Goal: Task Accomplishment & Management: Manage account settings

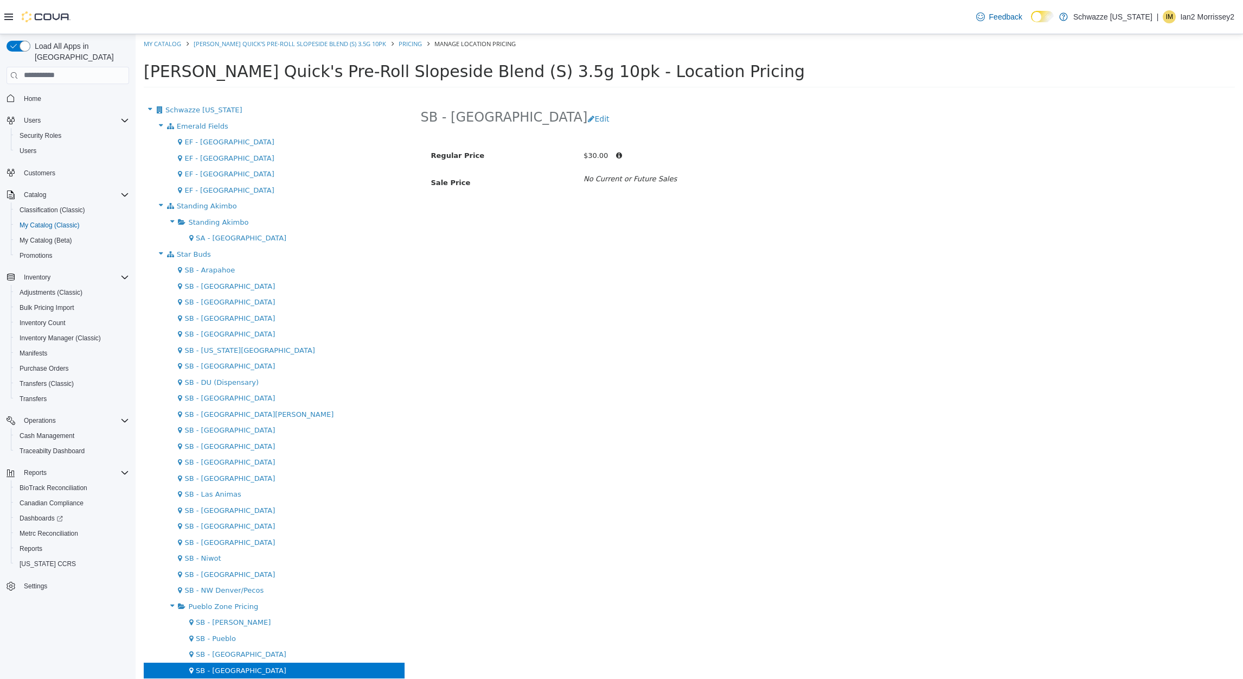
click at [1205, 11] on p "Ian2 Morrissey2" at bounding box center [1207, 16] width 54 height 13
click at [28, 144] on span "Users" at bounding box center [28, 150] width 17 height 13
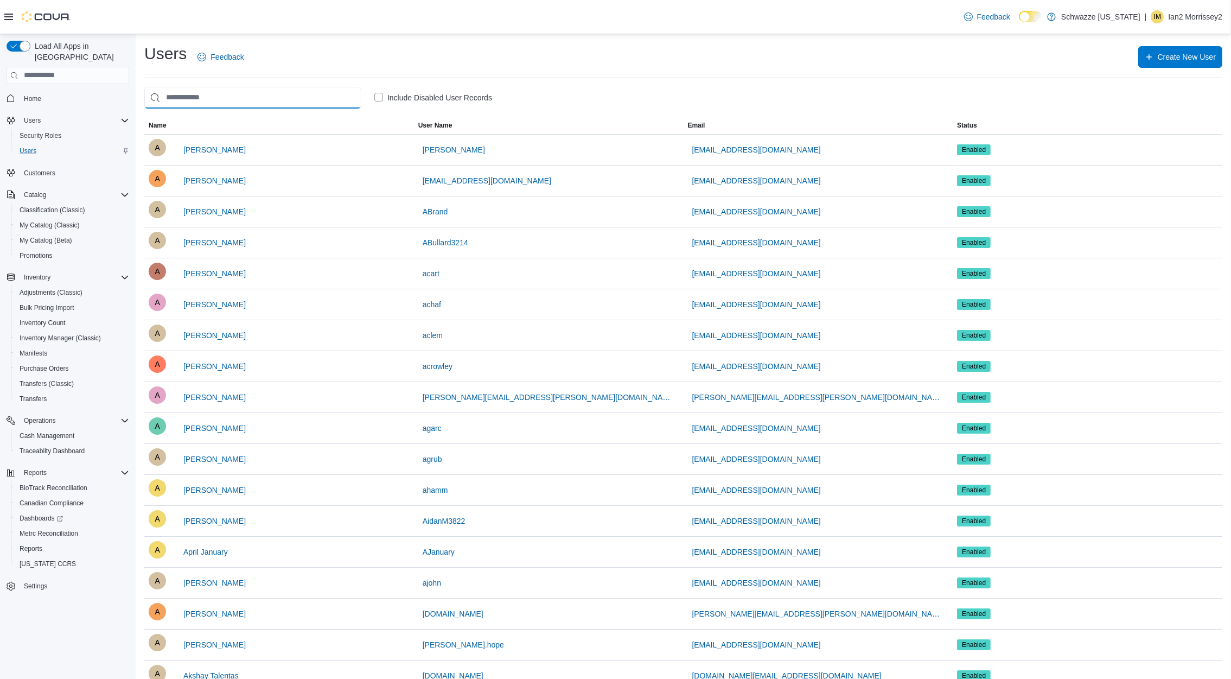
click at [298, 94] on input "search" at bounding box center [252, 98] width 217 height 22
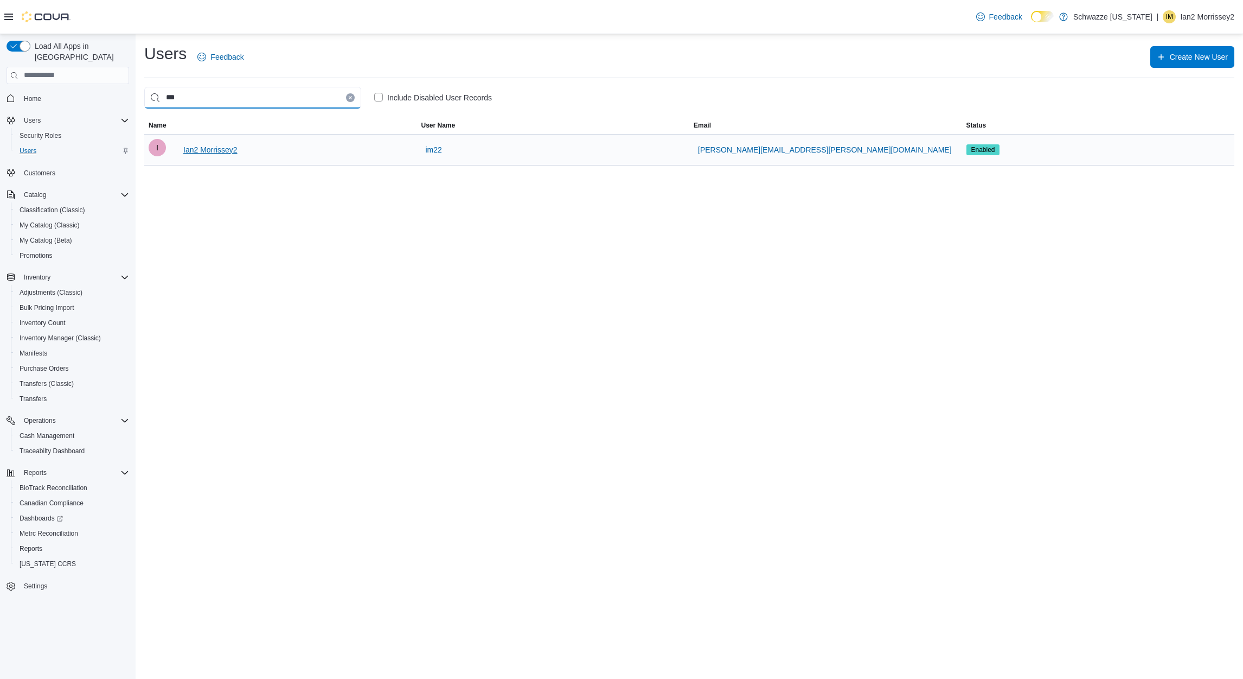
type input "***"
click at [227, 154] on span "Ian2 Morrissey2" at bounding box center [210, 149] width 54 height 11
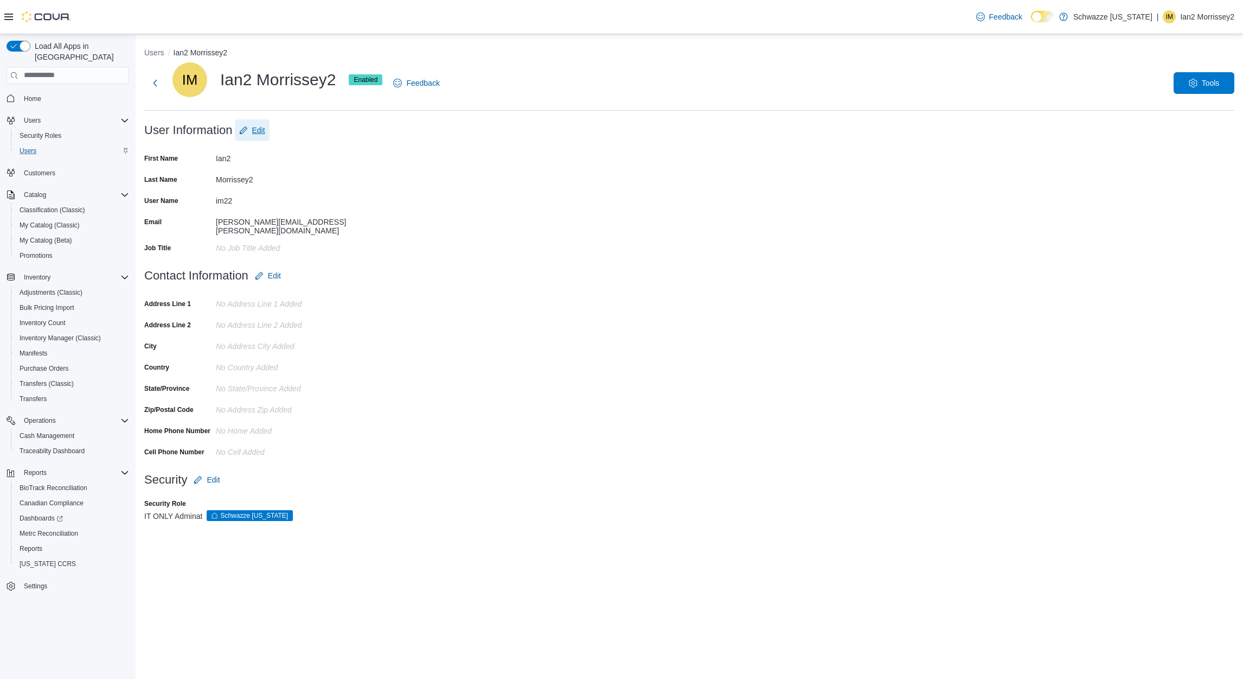
click at [253, 131] on span "Edit" at bounding box center [258, 130] width 13 height 11
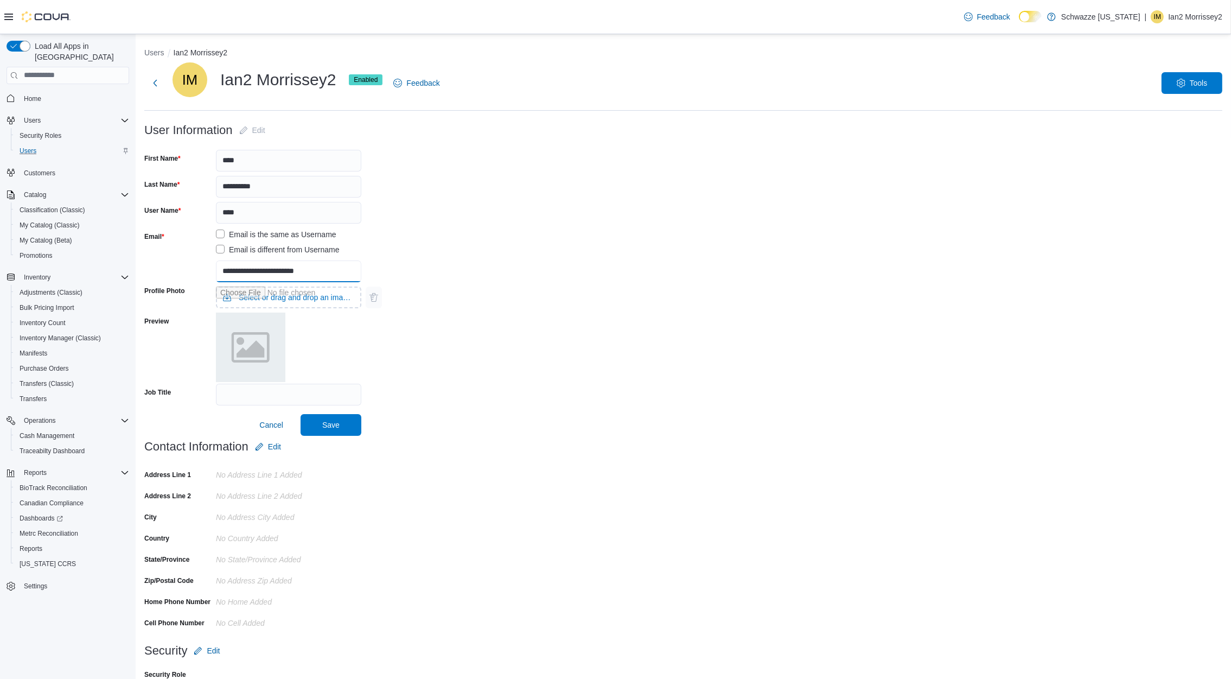
click at [343, 276] on input "**********" at bounding box center [288, 271] width 145 height 22
type input "**********"
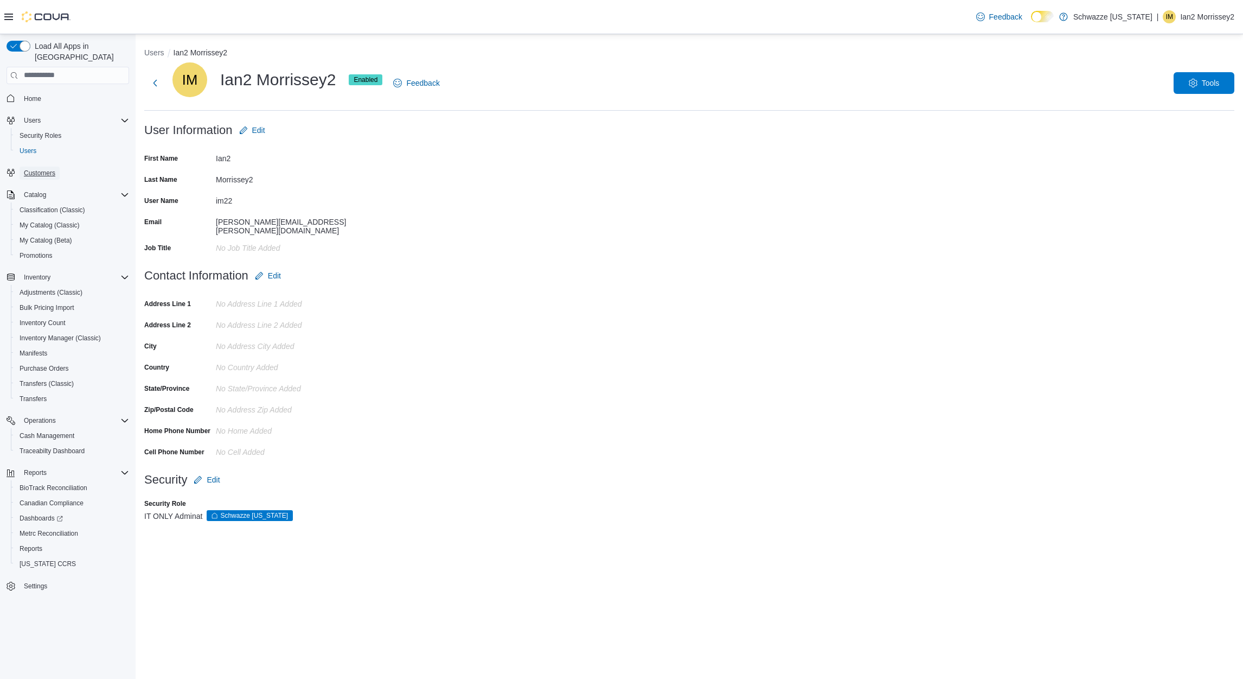
click at [50, 169] on span "Customers" at bounding box center [39, 173] width 31 height 9
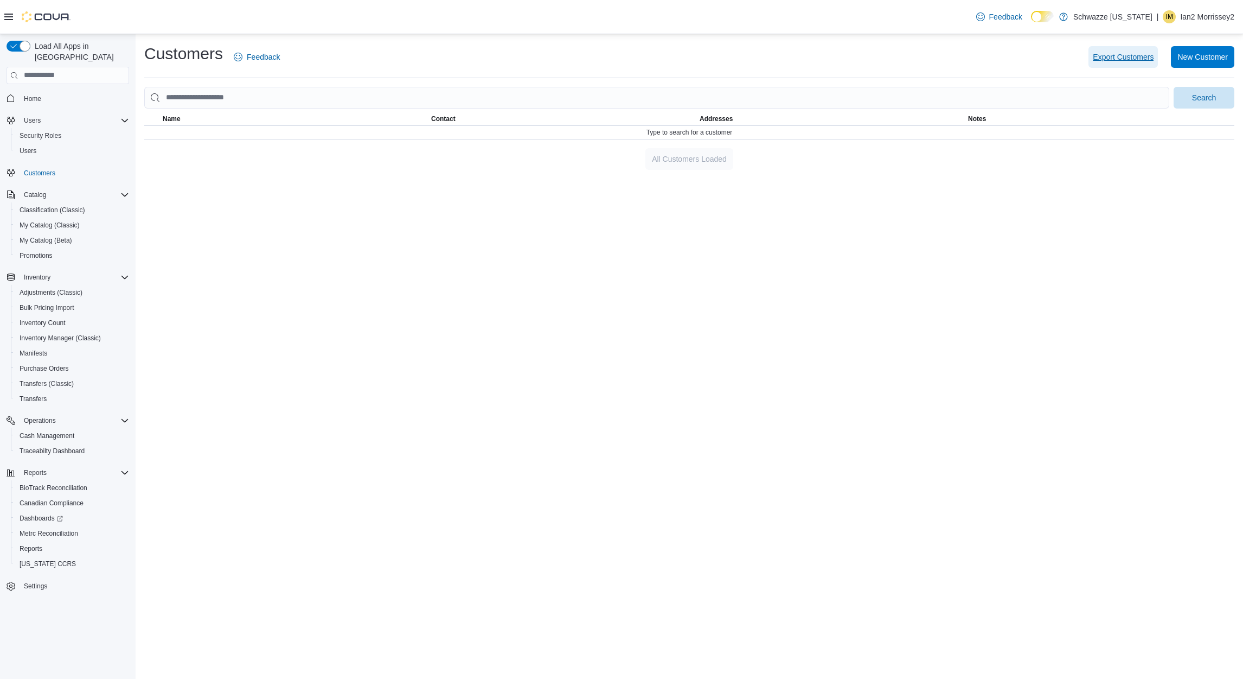
click at [1109, 53] on span "Export Customers" at bounding box center [1123, 57] width 61 height 11
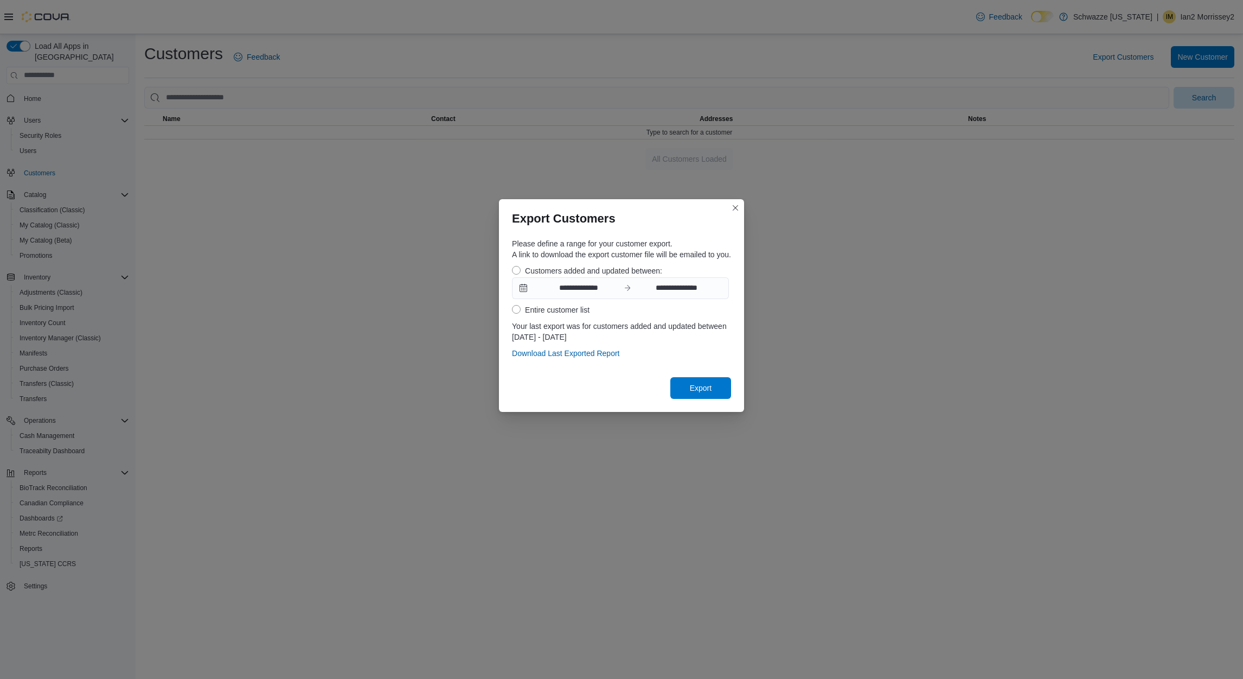
click at [551, 312] on label "Entire customer list" at bounding box center [551, 309] width 78 height 13
click at [714, 389] on span "Export" at bounding box center [701, 387] width 48 height 22
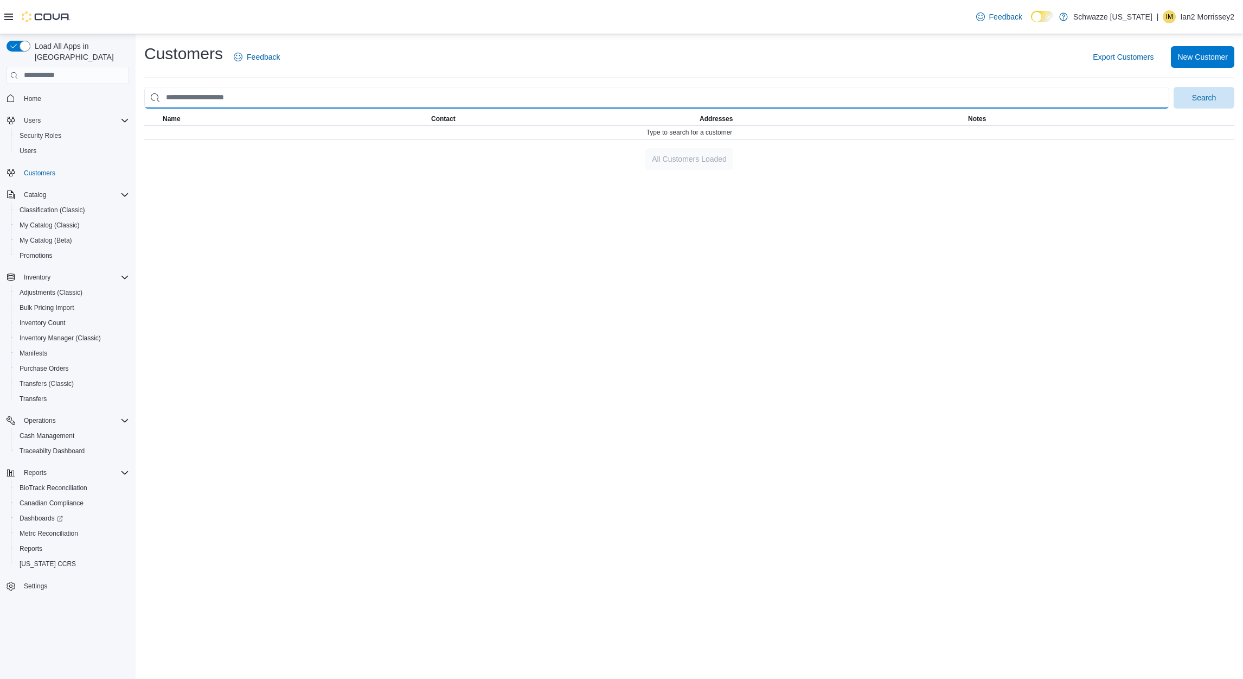
click at [705, 94] on input "search" at bounding box center [656, 98] width 1025 height 22
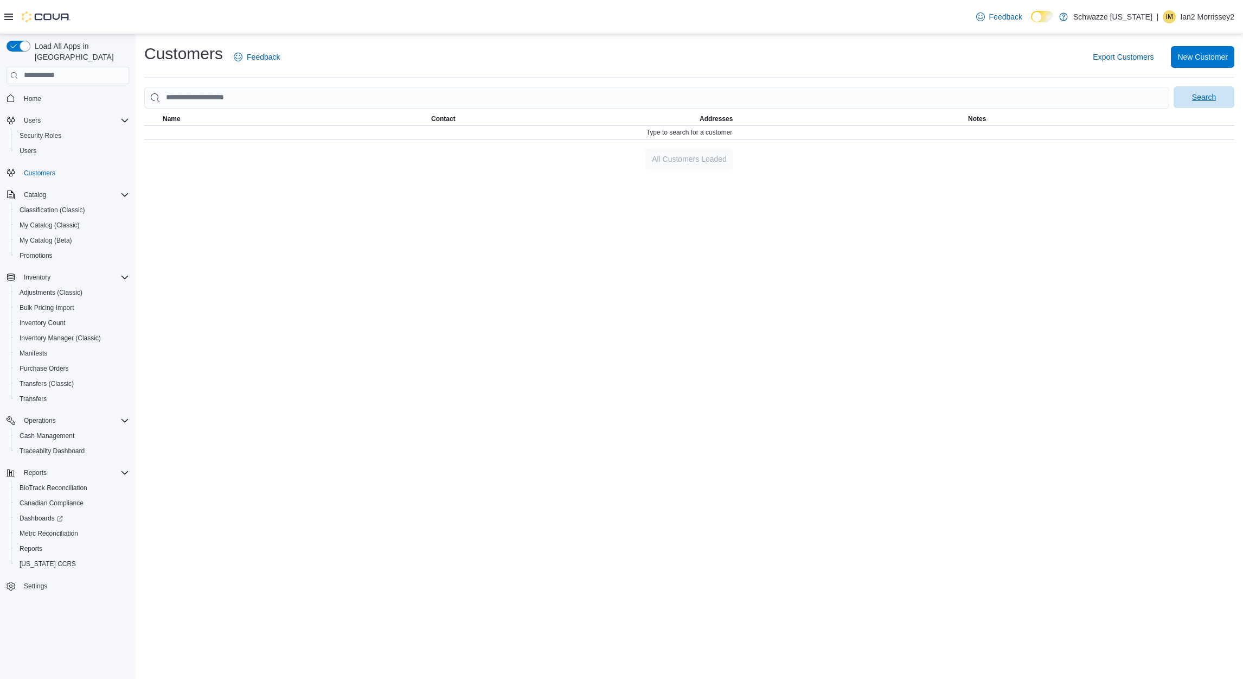
click at [1200, 97] on span "Search" at bounding box center [1204, 97] width 24 height 11
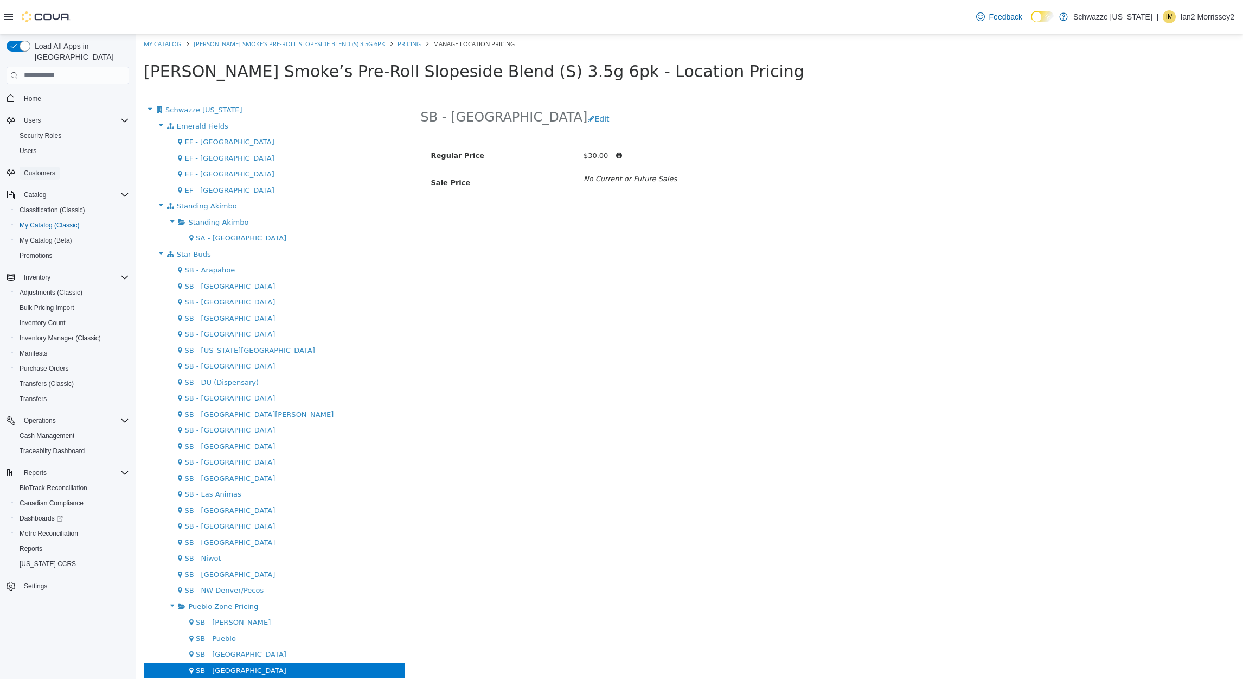
click at [30, 169] on span "Customers" at bounding box center [39, 173] width 31 height 9
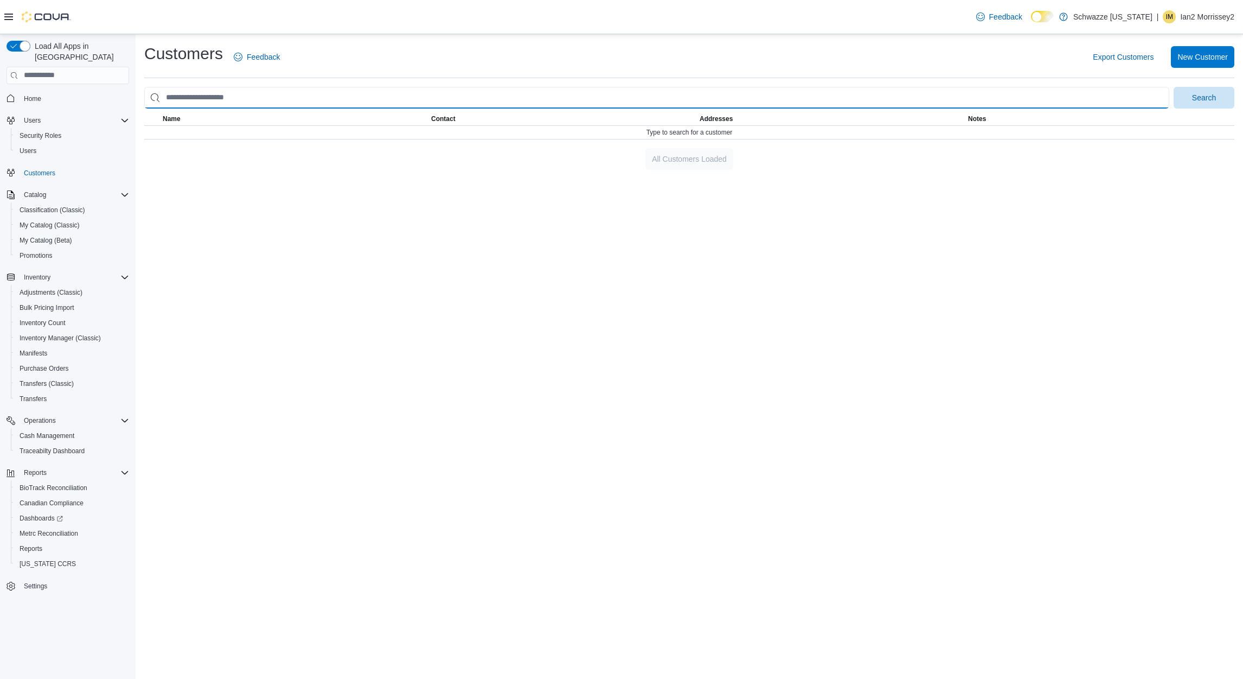
click at [762, 102] on input "search" at bounding box center [656, 98] width 1025 height 22
type input "***"
click at [1174, 87] on button "Search" at bounding box center [1204, 98] width 61 height 22
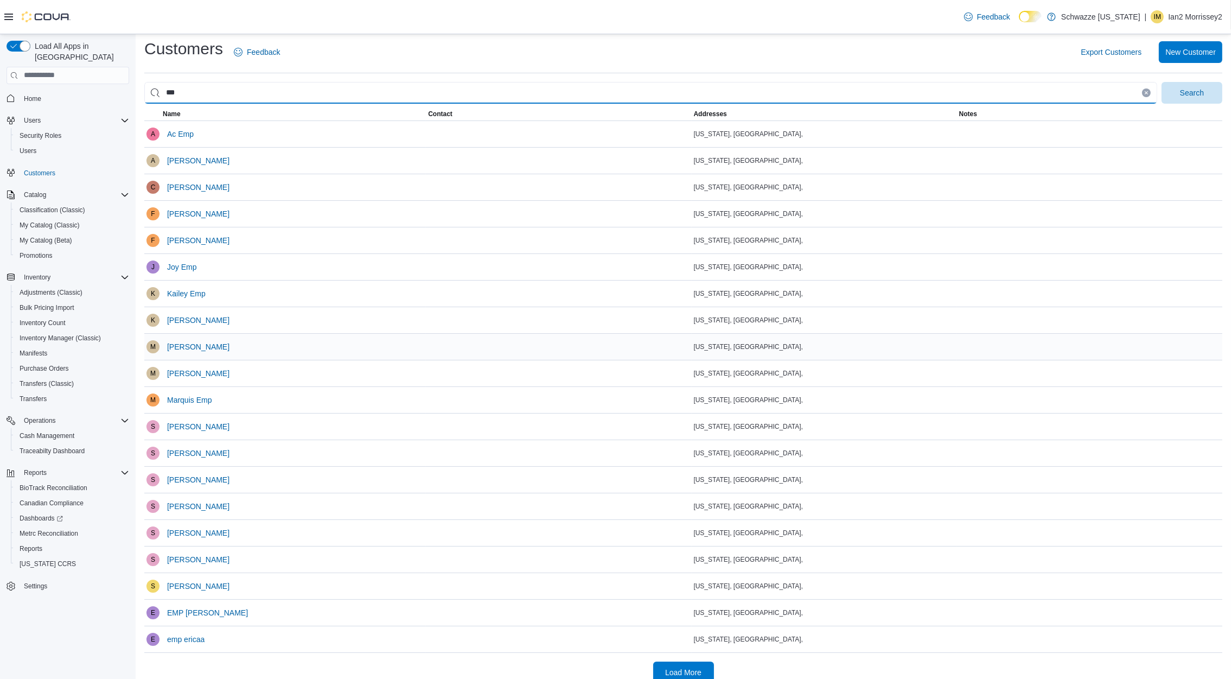
scroll to position [20, 0]
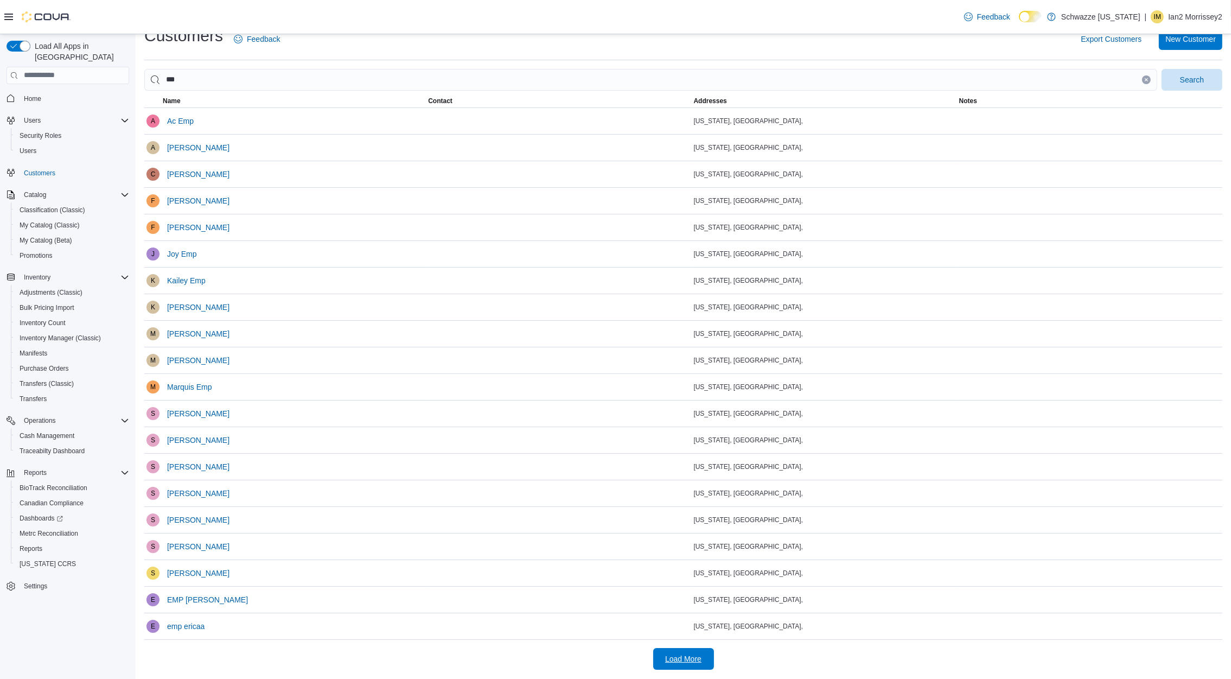
click at [698, 651] on span "Load More" at bounding box center [684, 659] width 48 height 22
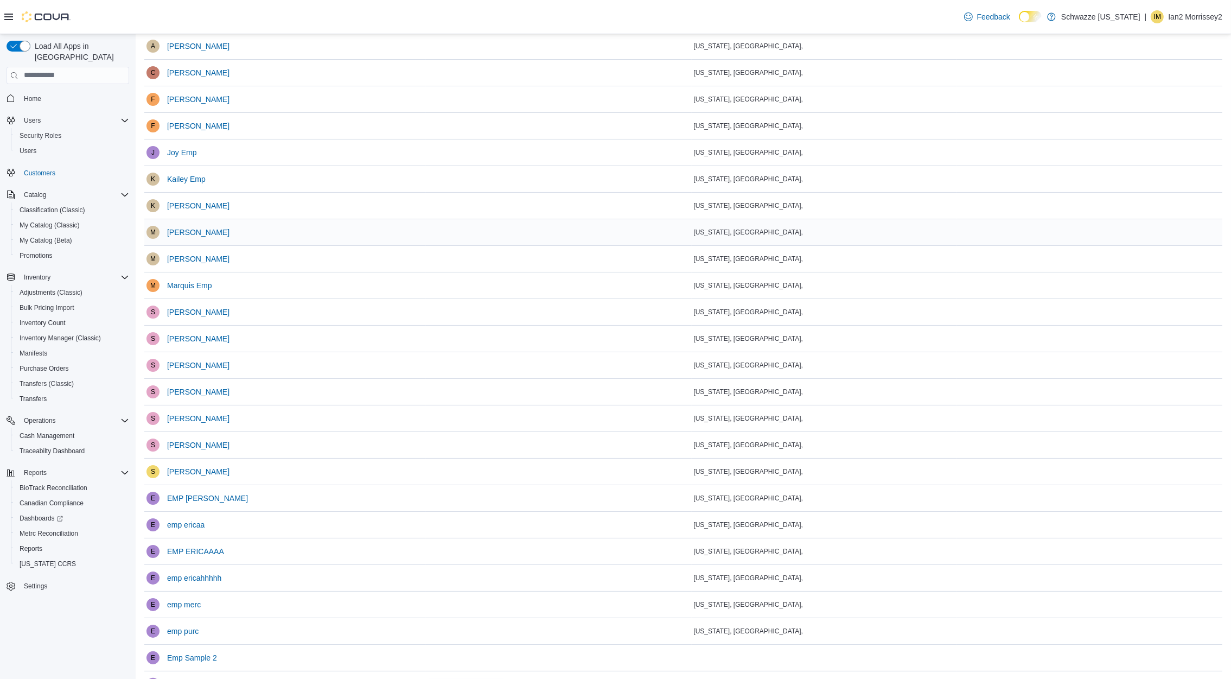
scroll to position [180, 0]
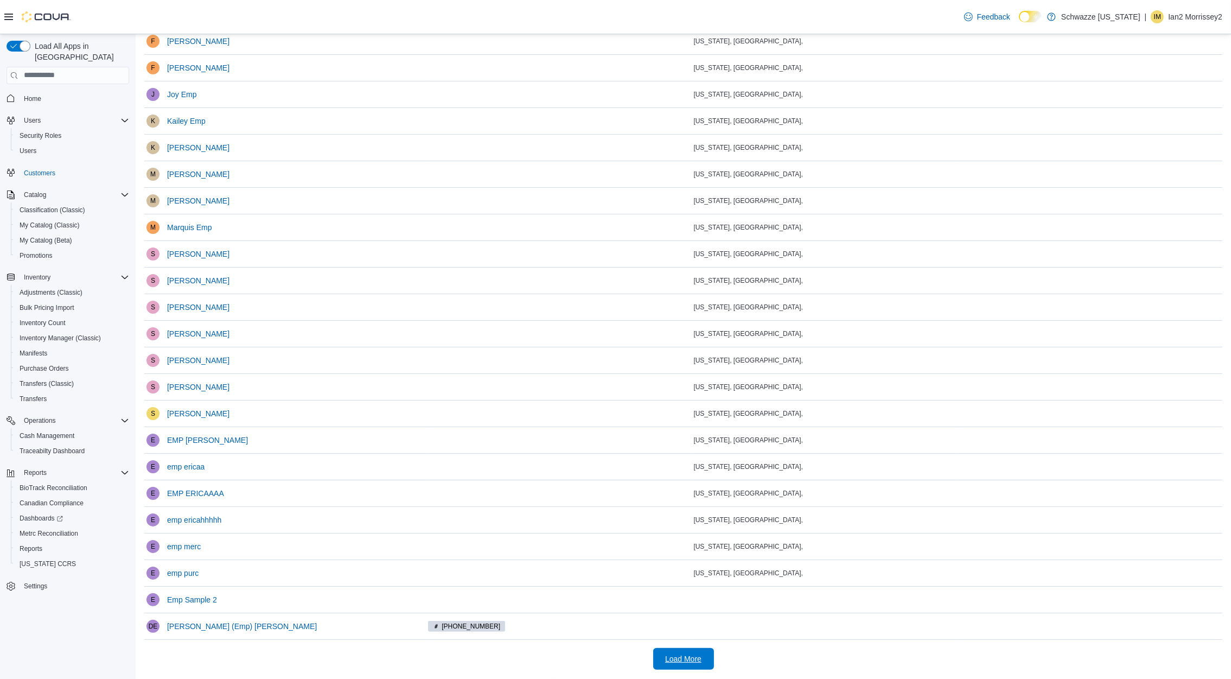
click at [682, 651] on span "Load More" at bounding box center [684, 659] width 48 height 22
click at [201, 594] on span "Emp Sample 2" at bounding box center [192, 599] width 50 height 11
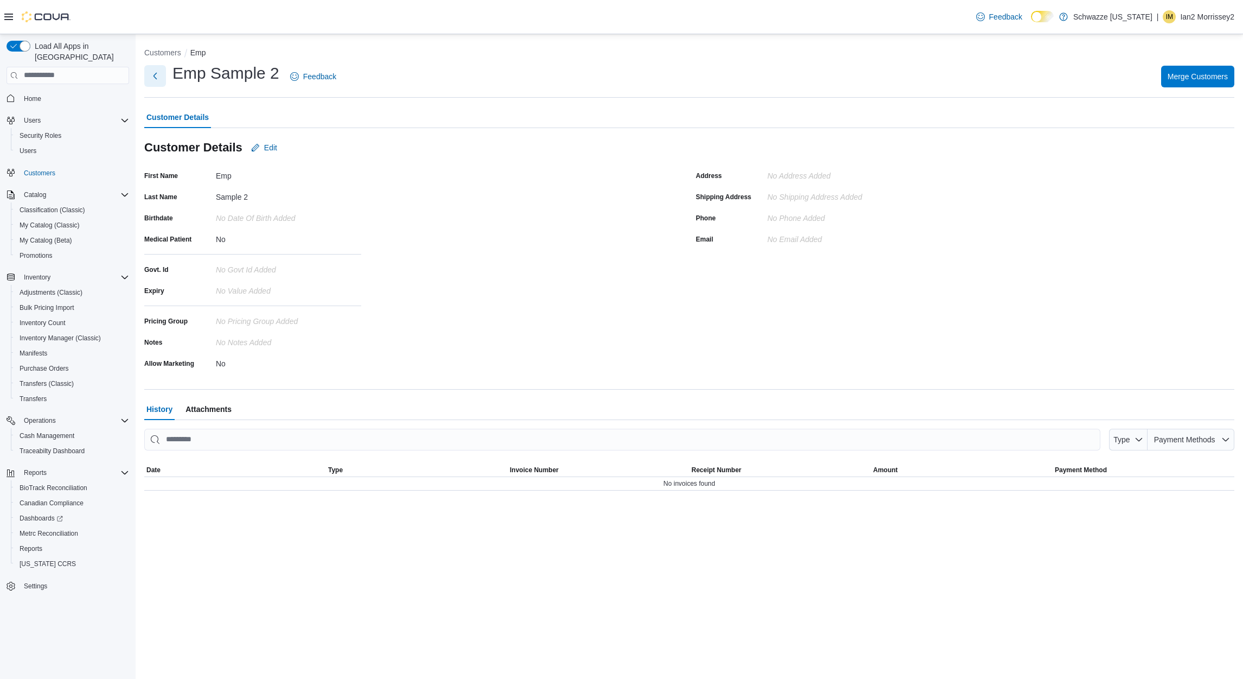
click at [150, 76] on button "Next" at bounding box center [155, 76] width 22 height 22
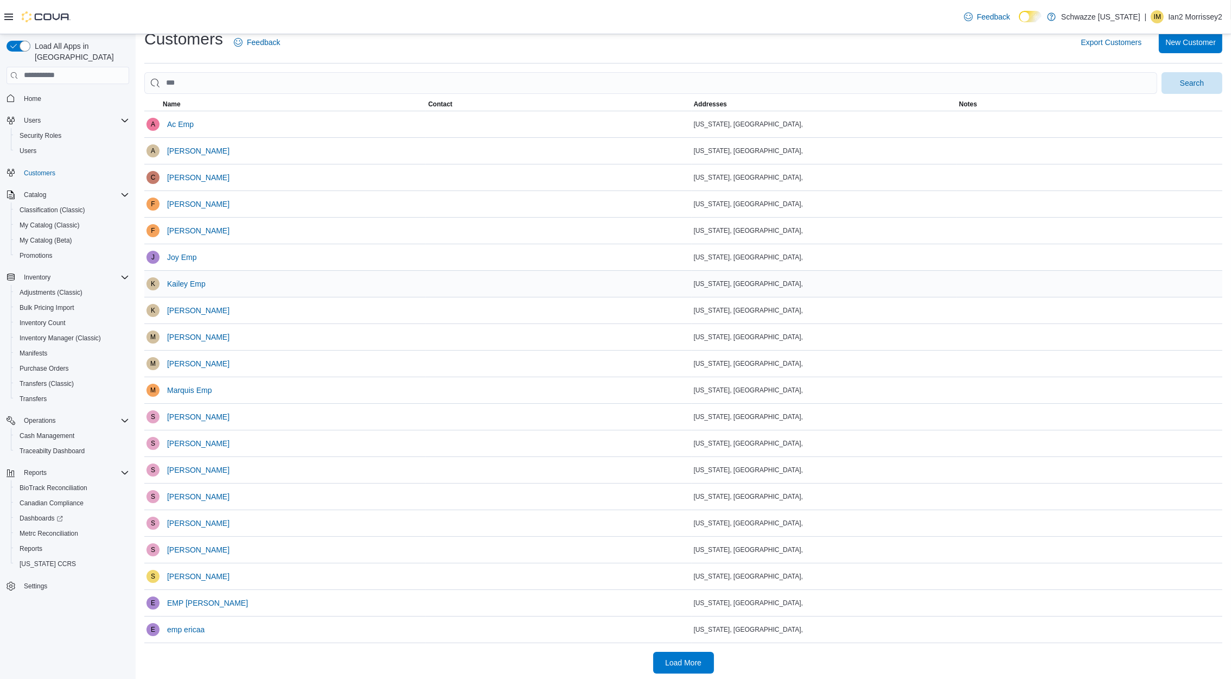
scroll to position [20, 0]
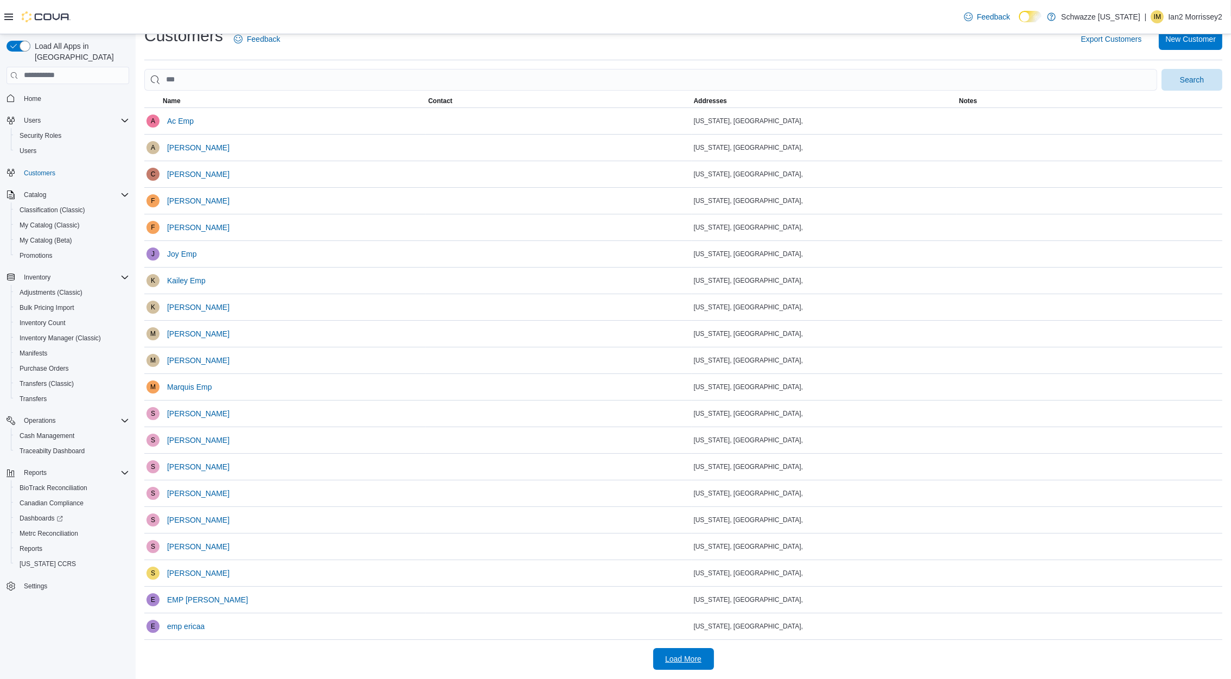
click at [694, 663] on span "Load More" at bounding box center [683, 658] width 36 height 11
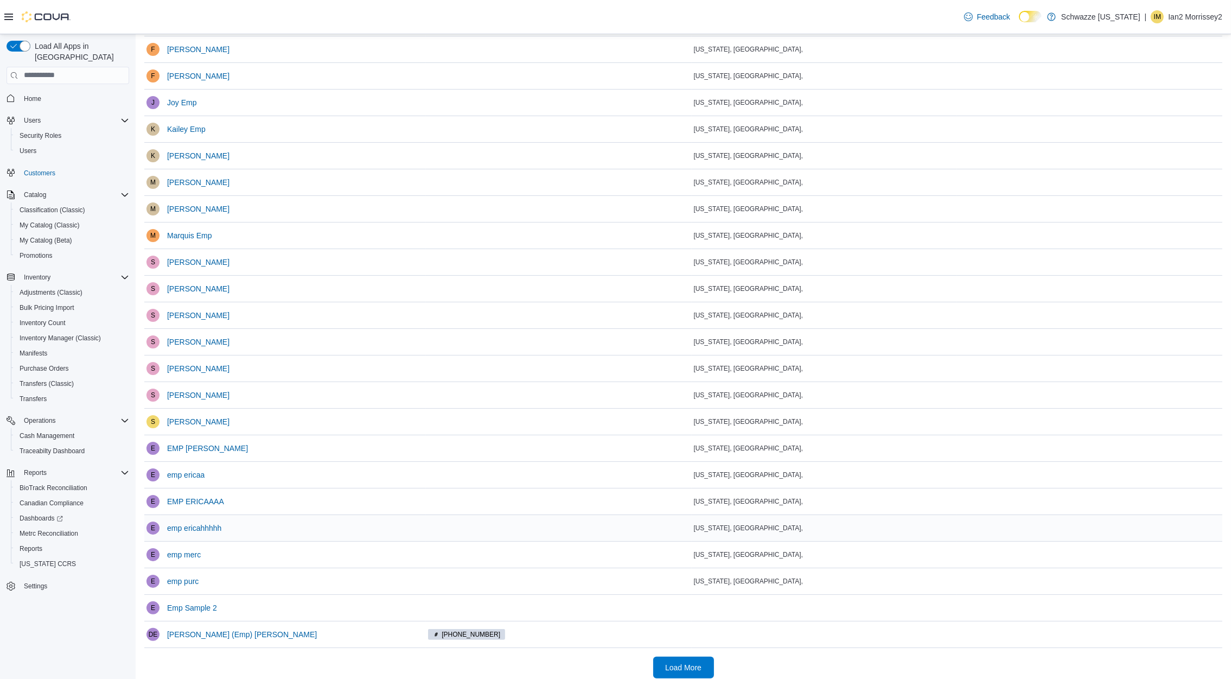
scroll to position [180, 0]
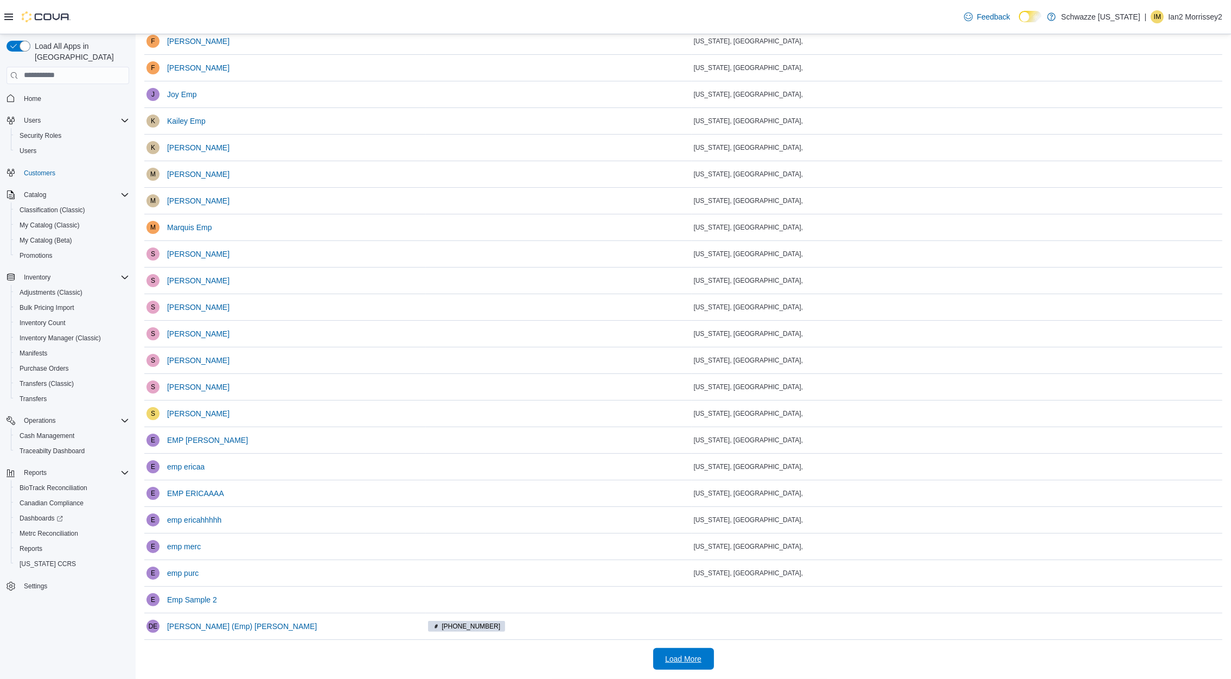
click at [697, 663] on span "Load More" at bounding box center [683, 658] width 36 height 11
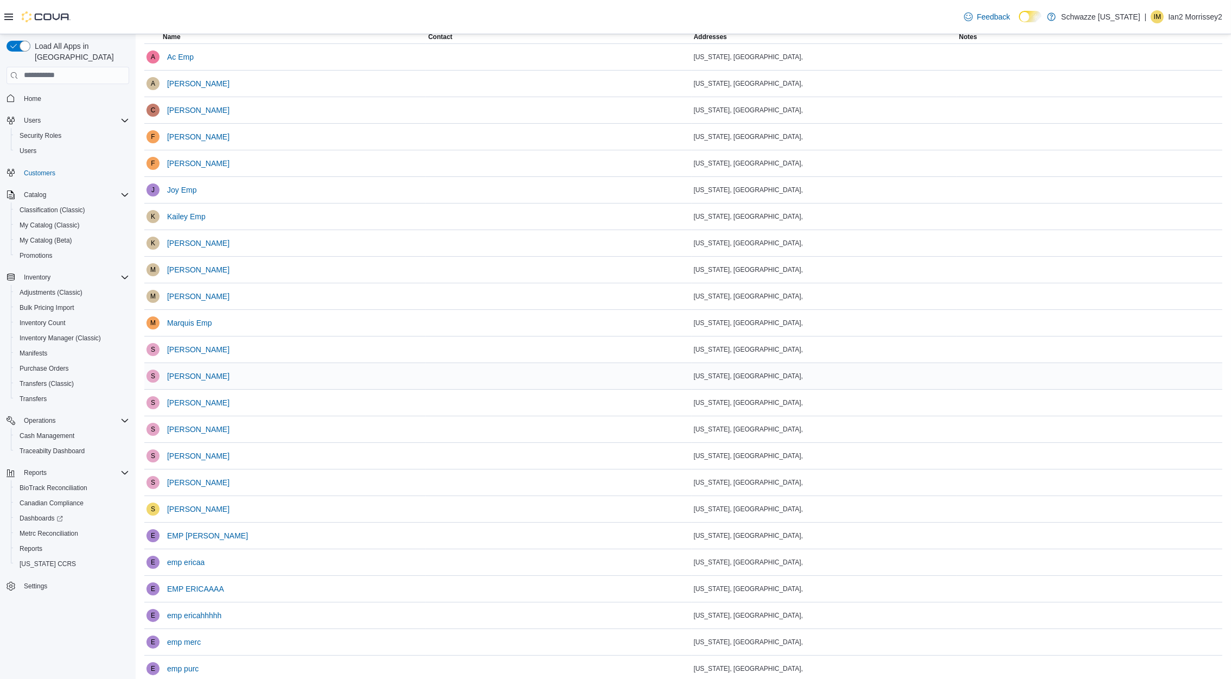
scroll to position [0, 0]
